Goal: Task Accomplishment & Management: Use online tool/utility

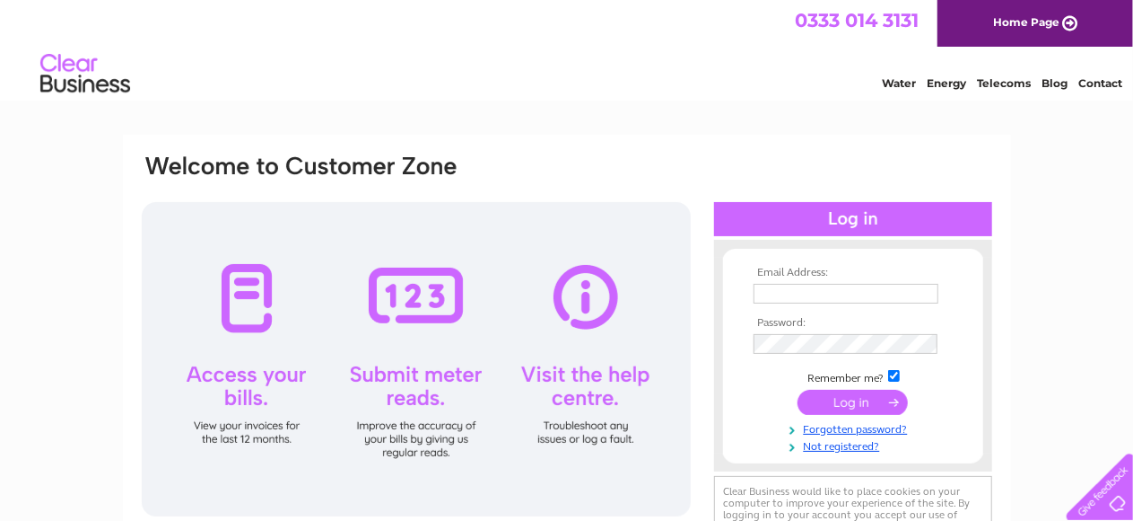
type input "[EMAIL_ADDRESS][DOMAIN_NAME]"
click at [850, 407] on input "submit" at bounding box center [853, 401] width 110 height 25
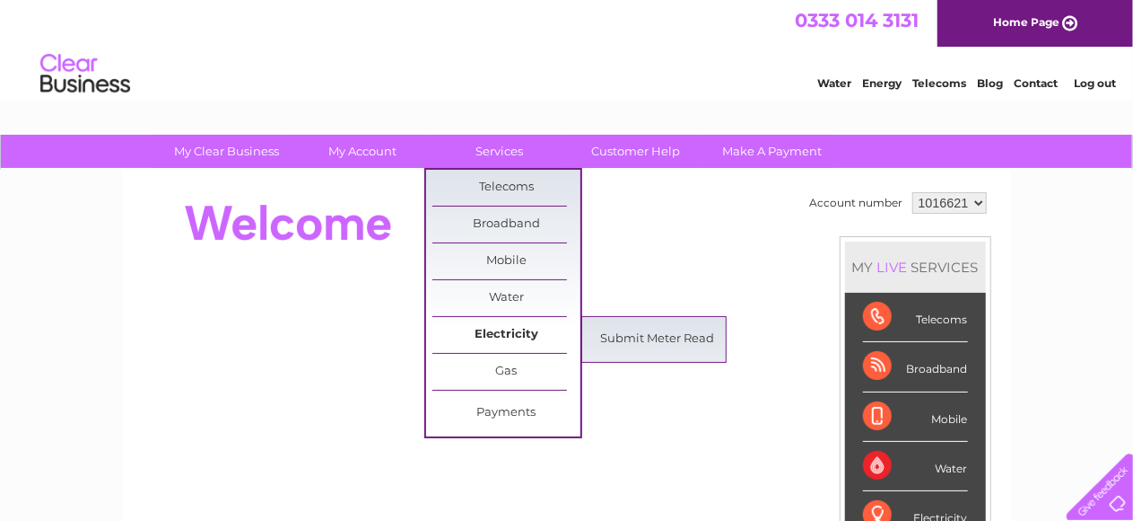
click at [511, 335] on link "Electricity" at bounding box center [507, 335] width 148 height 36
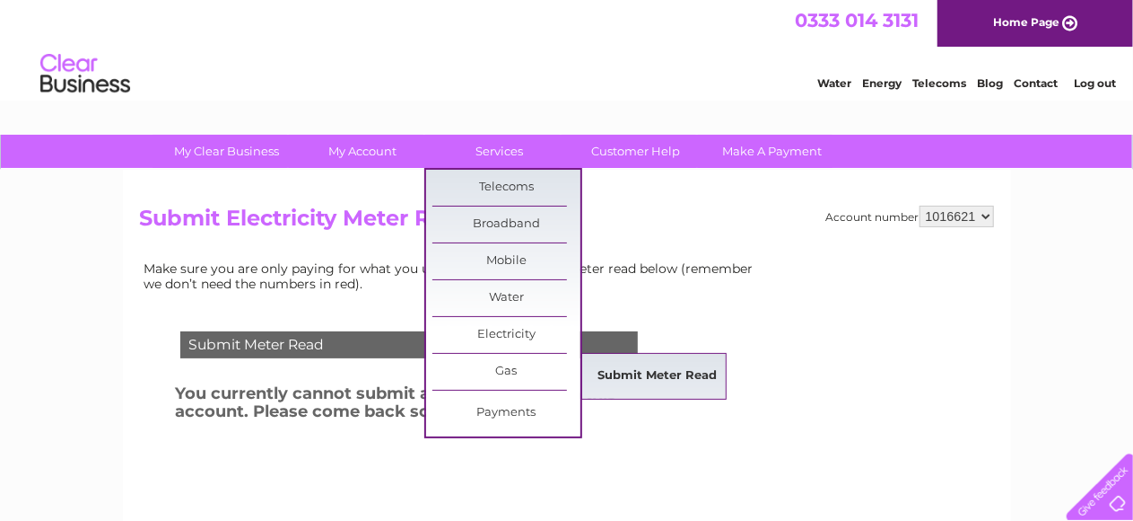
click at [647, 371] on link "Submit Meter Read" at bounding box center [657, 376] width 148 height 36
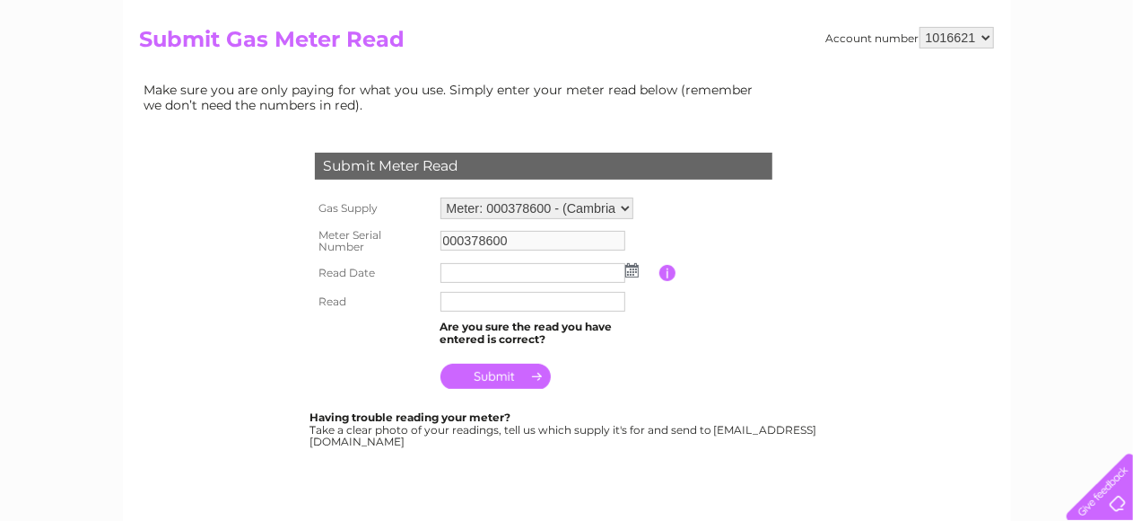
scroll to position [179, 0]
click at [637, 270] on img at bounding box center [632, 269] width 13 height 14
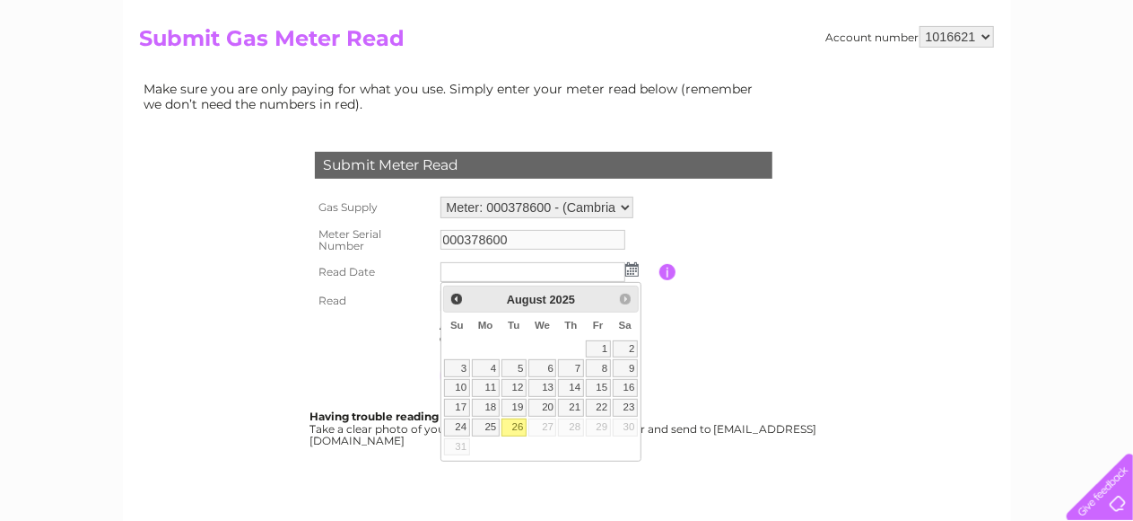
click at [515, 422] on link "26" at bounding box center [514, 427] width 25 height 18
type input "2025/08/26"
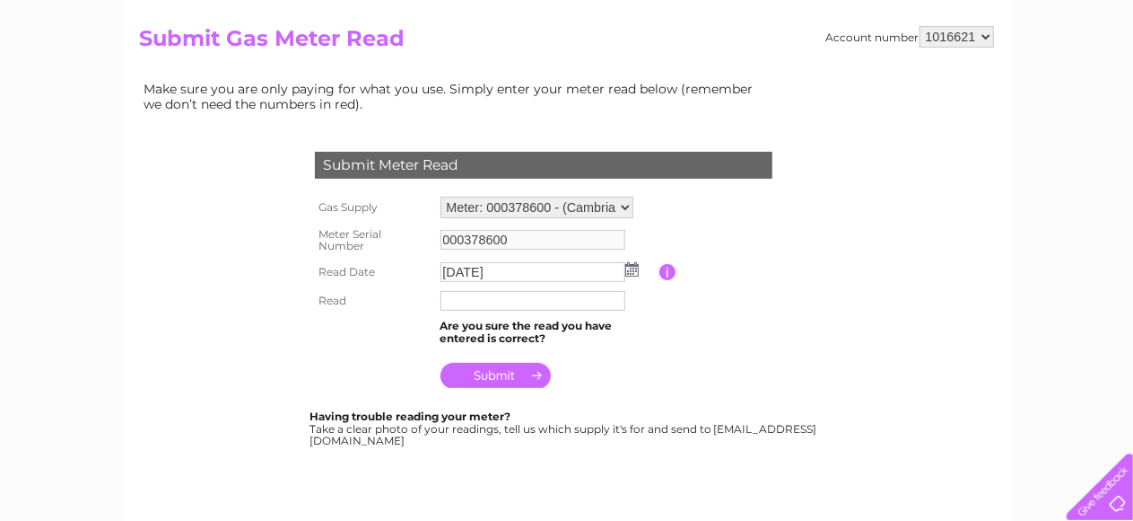
click at [495, 301] on input "text" at bounding box center [533, 301] width 185 height 20
type input "1851"
click at [500, 383] on input "submit" at bounding box center [496, 375] width 110 height 25
